Goal: Information Seeking & Learning: Find specific fact

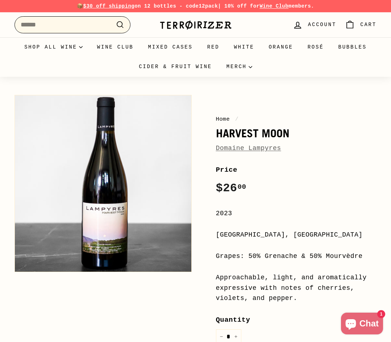
click at [75, 26] on input "Search" at bounding box center [72, 24] width 116 height 17
paste input "********"
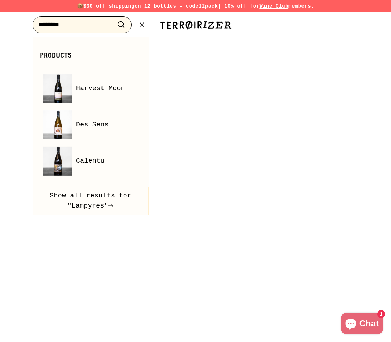
type input "********"
click at [114, 19] on button ".cls-1{fill:none;stroke:#000;stroke-miterlimit:10;stroke-width:2px} Search" at bounding box center [120, 24] width 13 height 11
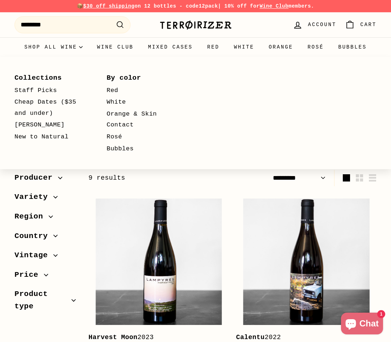
select select "*********"
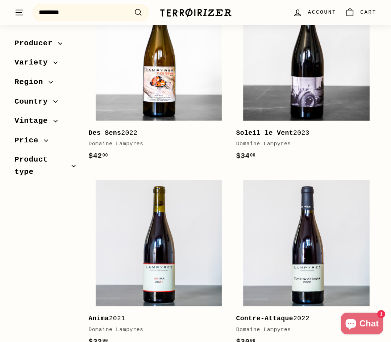
scroll to position [434, 0]
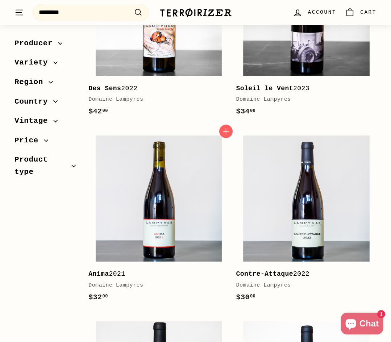
click at [104, 273] on b "Anima" at bounding box center [98, 273] width 20 height 7
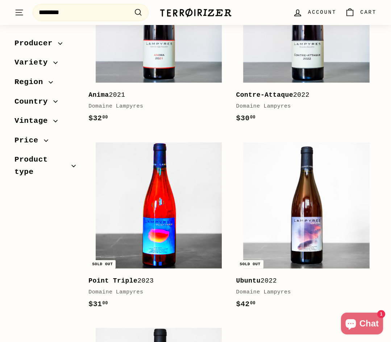
scroll to position [615, 0]
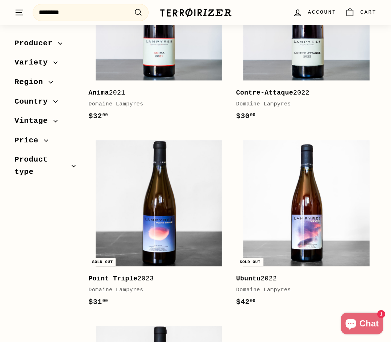
click at [244, 277] on b "Ubuntu" at bounding box center [248, 278] width 25 height 7
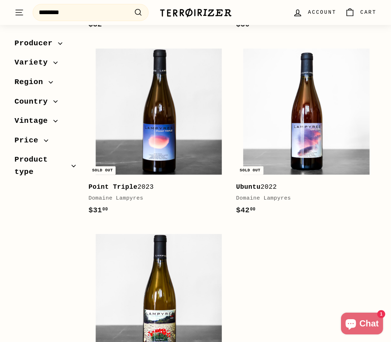
scroll to position [832, 0]
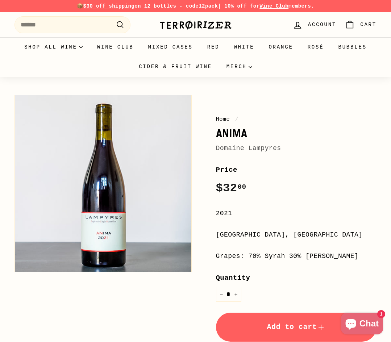
click at [302, 125] on div "Home / Anima Domaine Lampyres" at bounding box center [296, 134] width 161 height 39
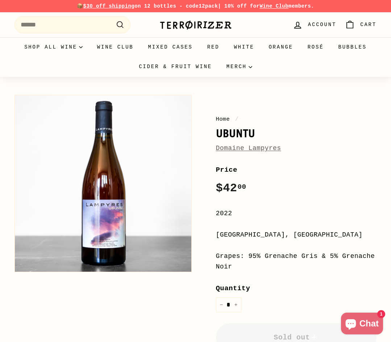
drag, startPoint x: 261, startPoint y: 256, endPoint x: 308, endPoint y: 257, distance: 47.1
click at [308, 257] on div "Grapes: 95% Grenache Gris & 5% Grenache Noir" at bounding box center [296, 261] width 161 height 21
copy div "Grenache Gris"
drag, startPoint x: 333, startPoint y: 255, endPoint x: 368, endPoint y: 263, distance: 36.0
click at [368, 263] on div "Grapes: 95% Grenache Gris & 5% Grenache Noir" at bounding box center [296, 261] width 161 height 21
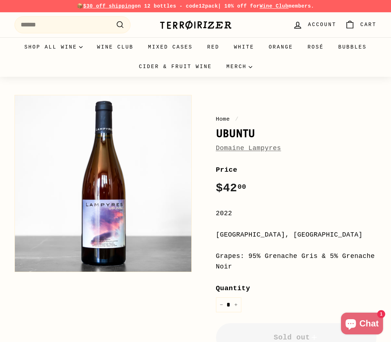
copy div "Grenache Noir"
